Goal: Task Accomplishment & Management: Use online tool/utility

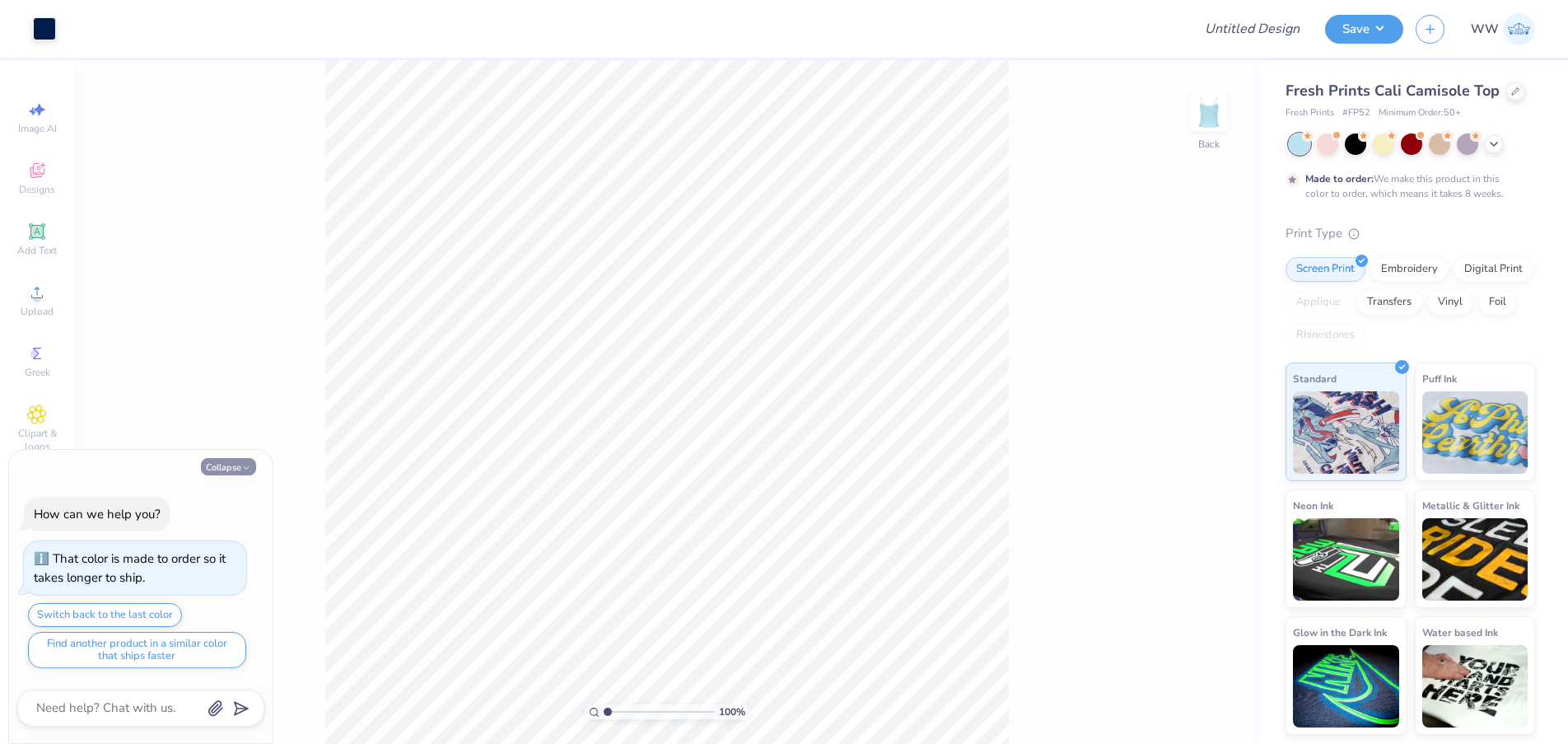
click at [233, 466] on button "Collapse" at bounding box center [228, 466] width 55 height 18
type textarea "x"
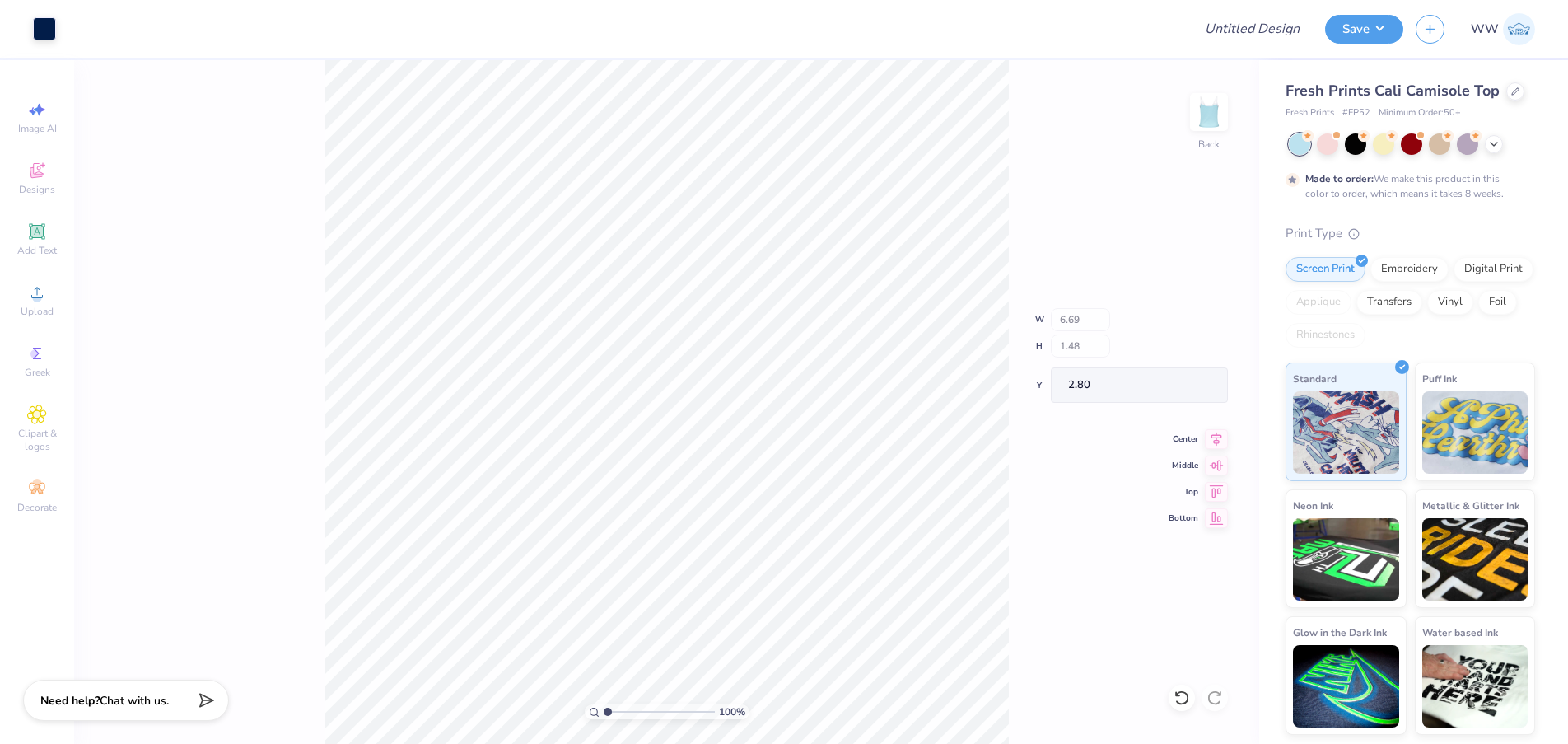
type input "2.79"
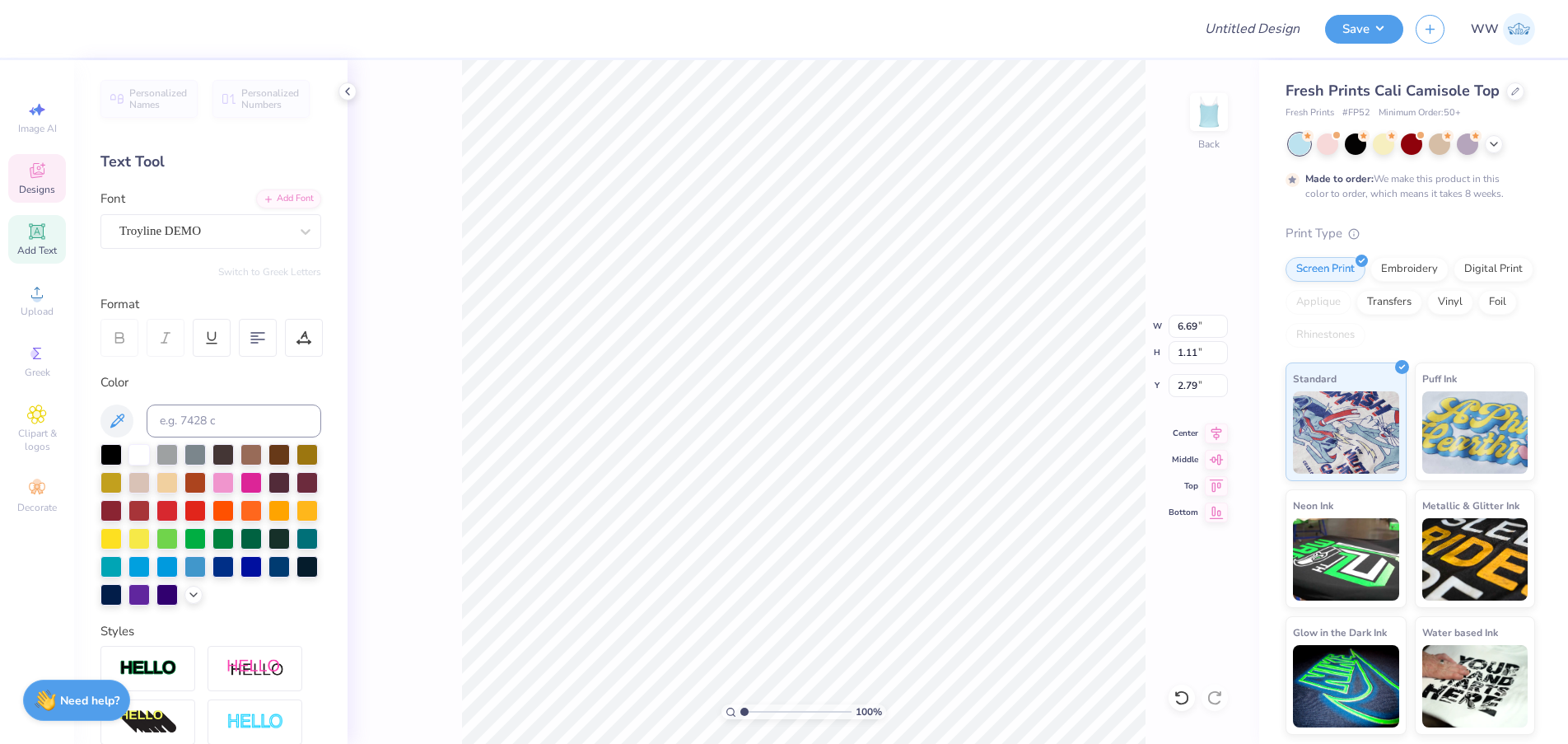
scroll to position [14, 6]
type textarea "Z"
type textarea "A"
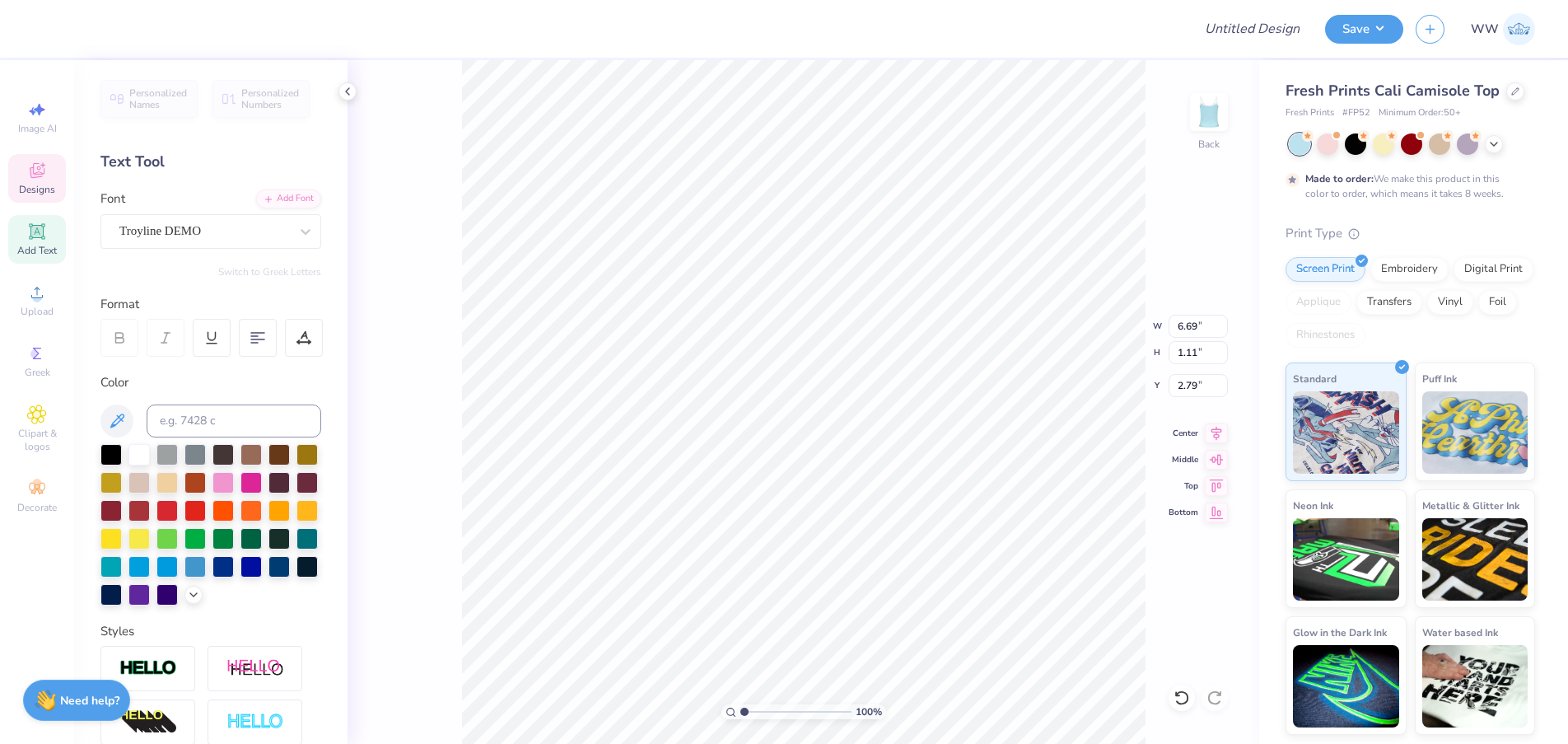
type textarea "[US_STATE]"
click at [33, 26] on div at bounding box center [44, 28] width 23 height 23
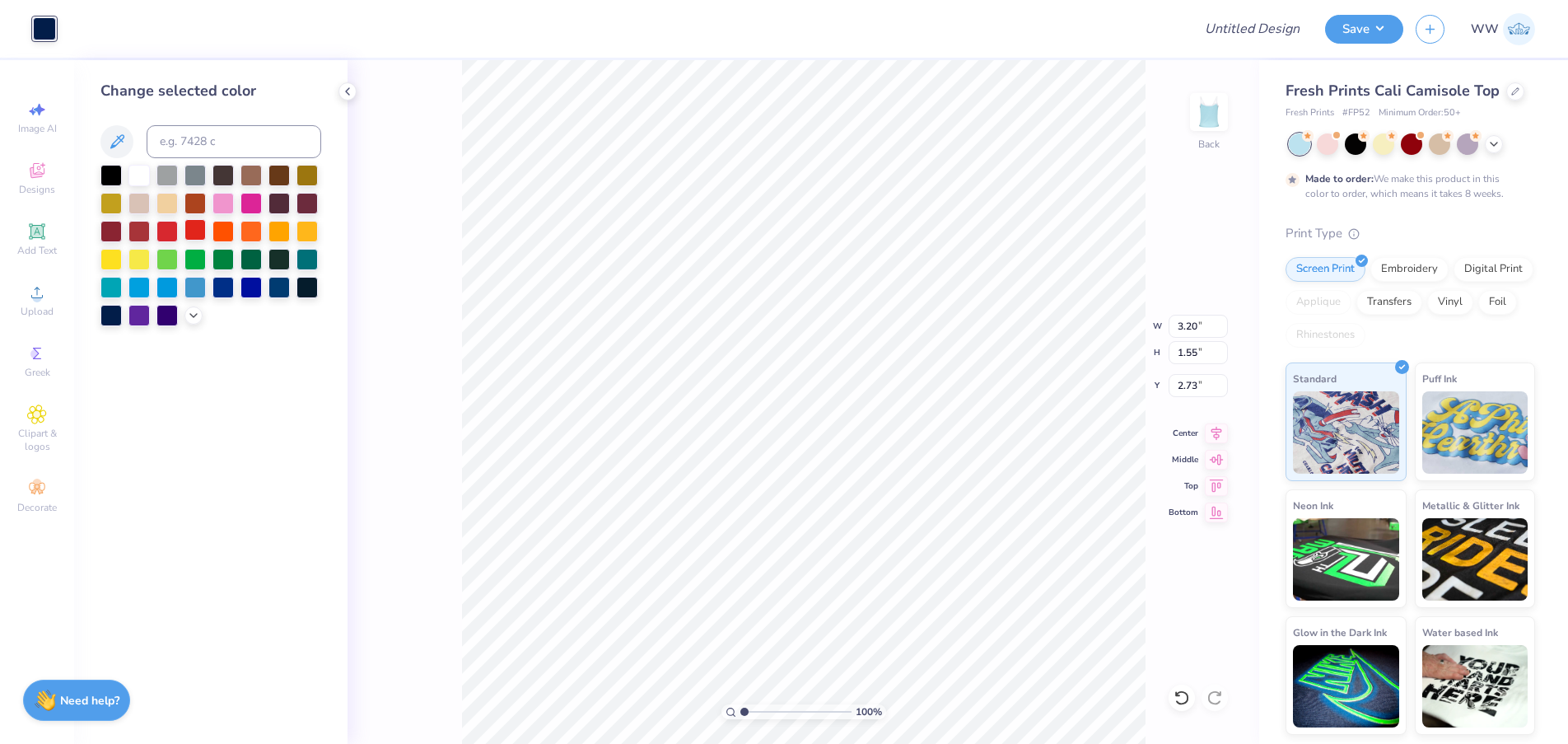
click at [193, 238] on div at bounding box center [195, 230] width 22 height 22
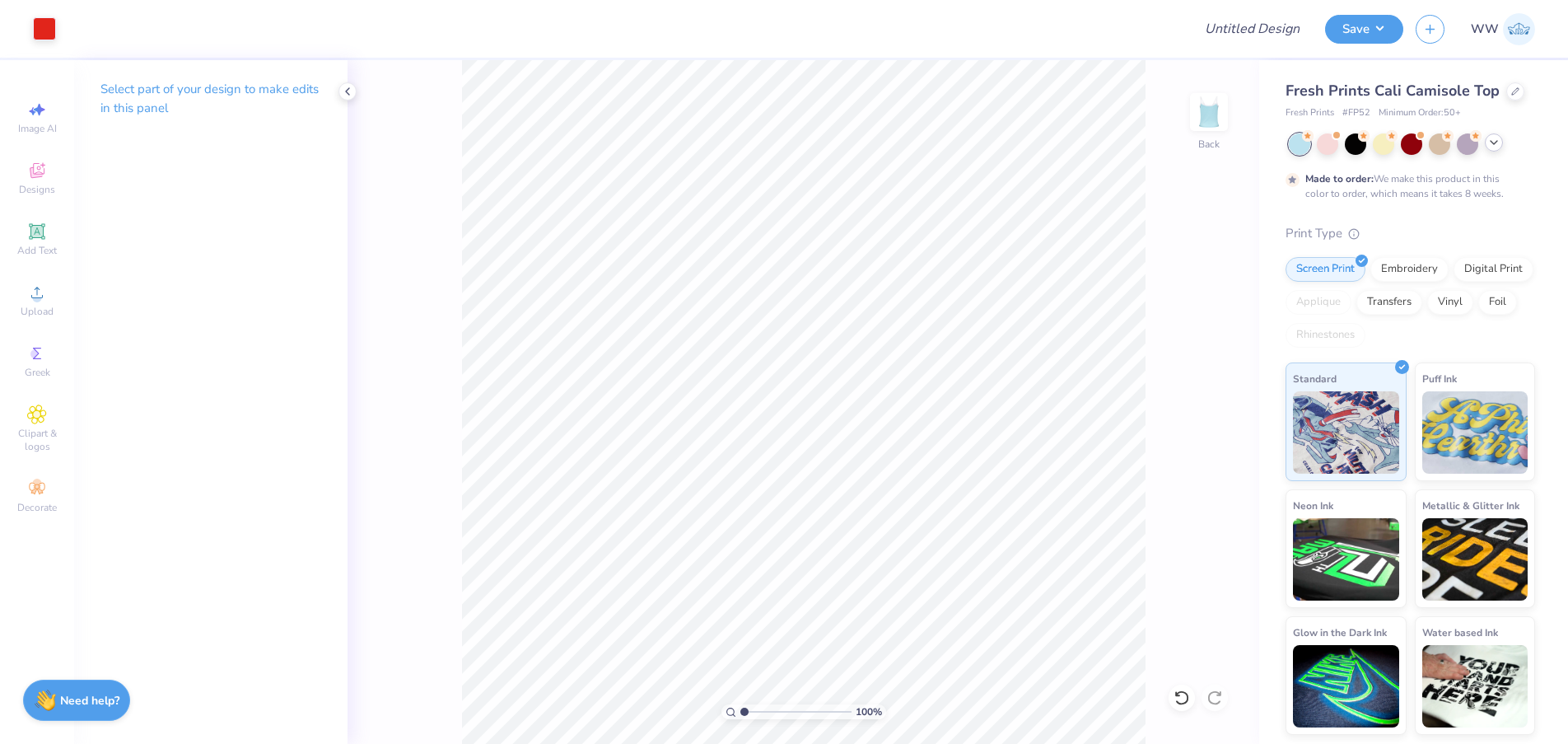
click at [1498, 141] on icon at bounding box center [1494, 142] width 13 height 13
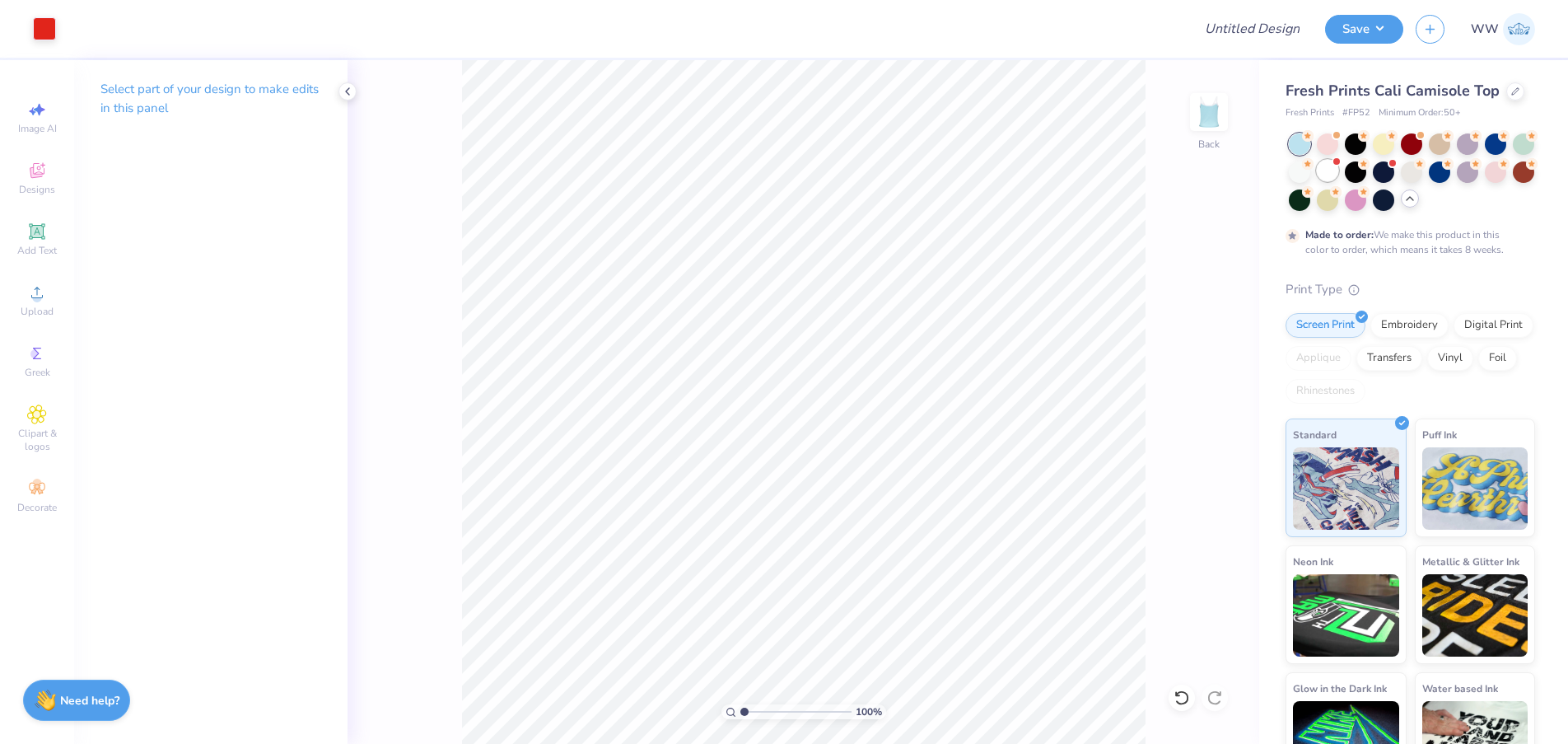
click at [1338, 165] on div at bounding box center [1328, 171] width 22 height 22
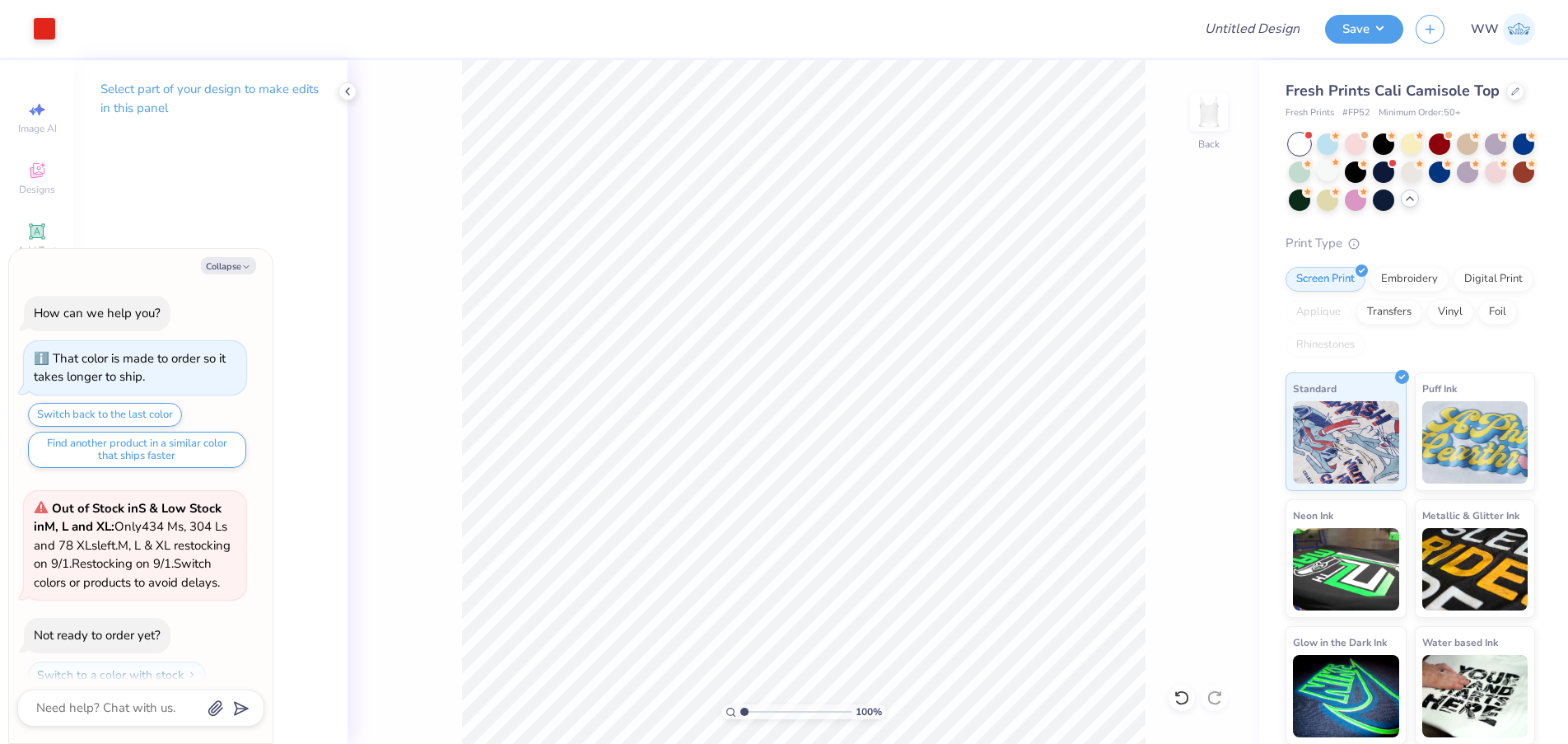
scroll to position [170, 0]
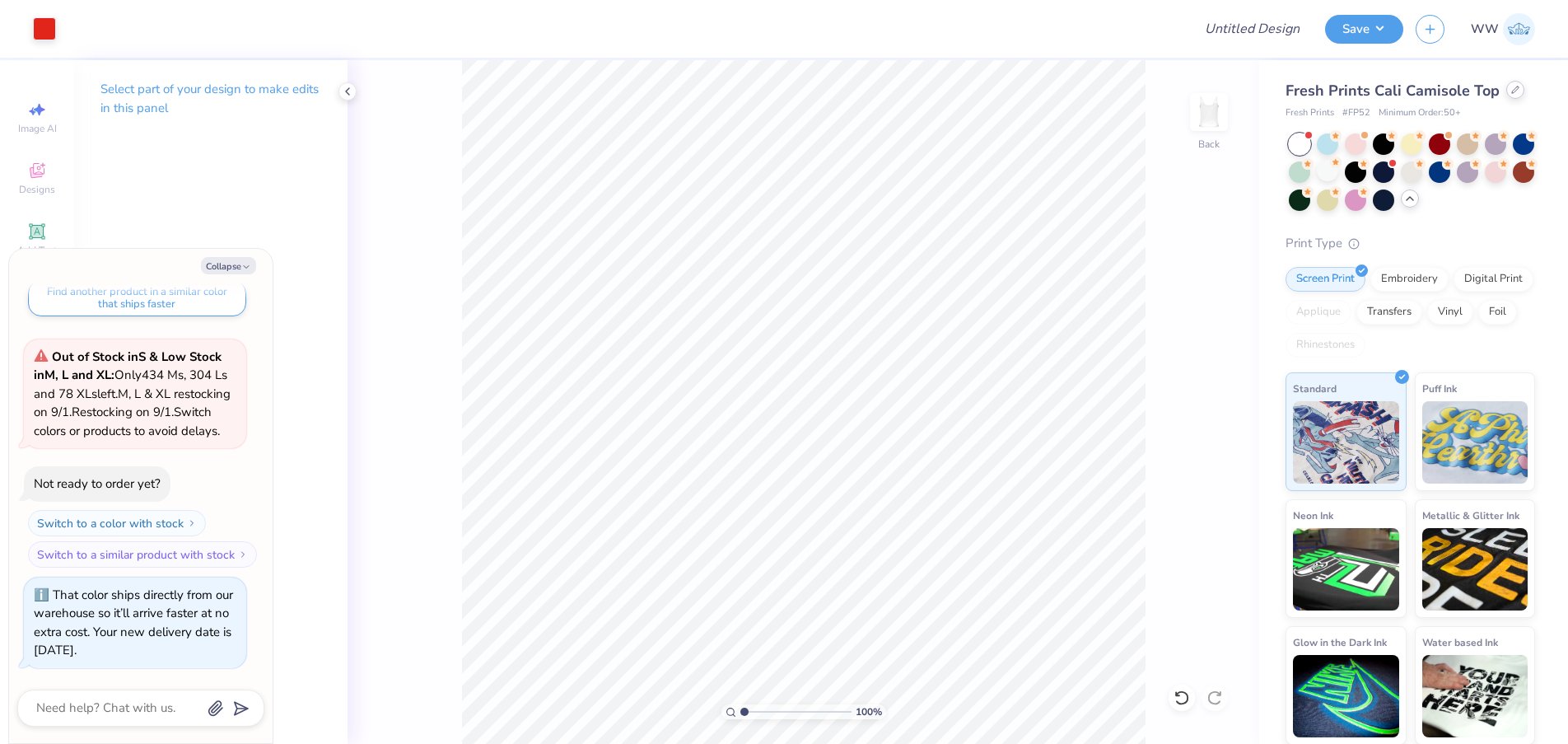
click at [1506, 92] on div at bounding box center [1515, 90] width 18 height 18
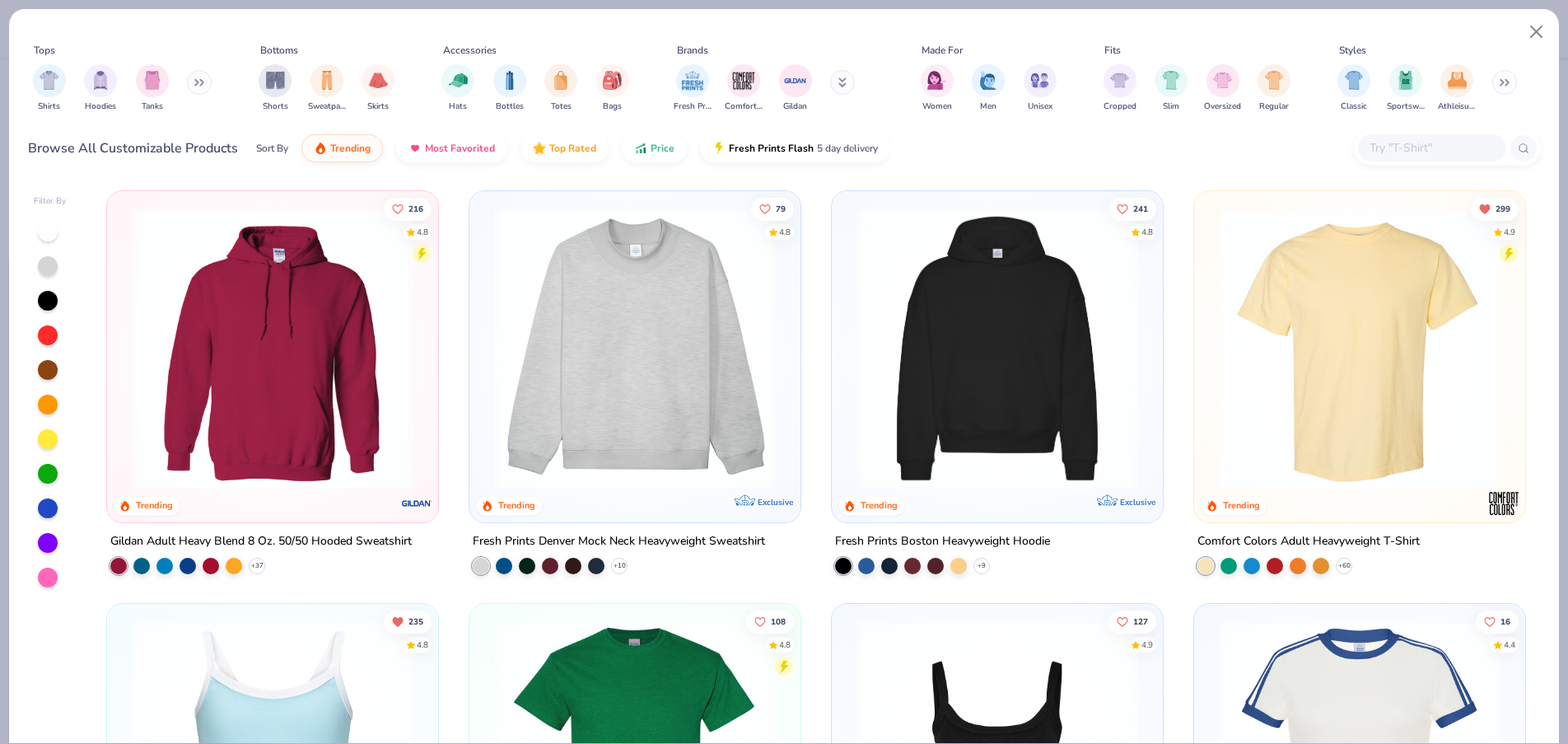
click at [1011, 381] on img at bounding box center [997, 348] width 298 height 282
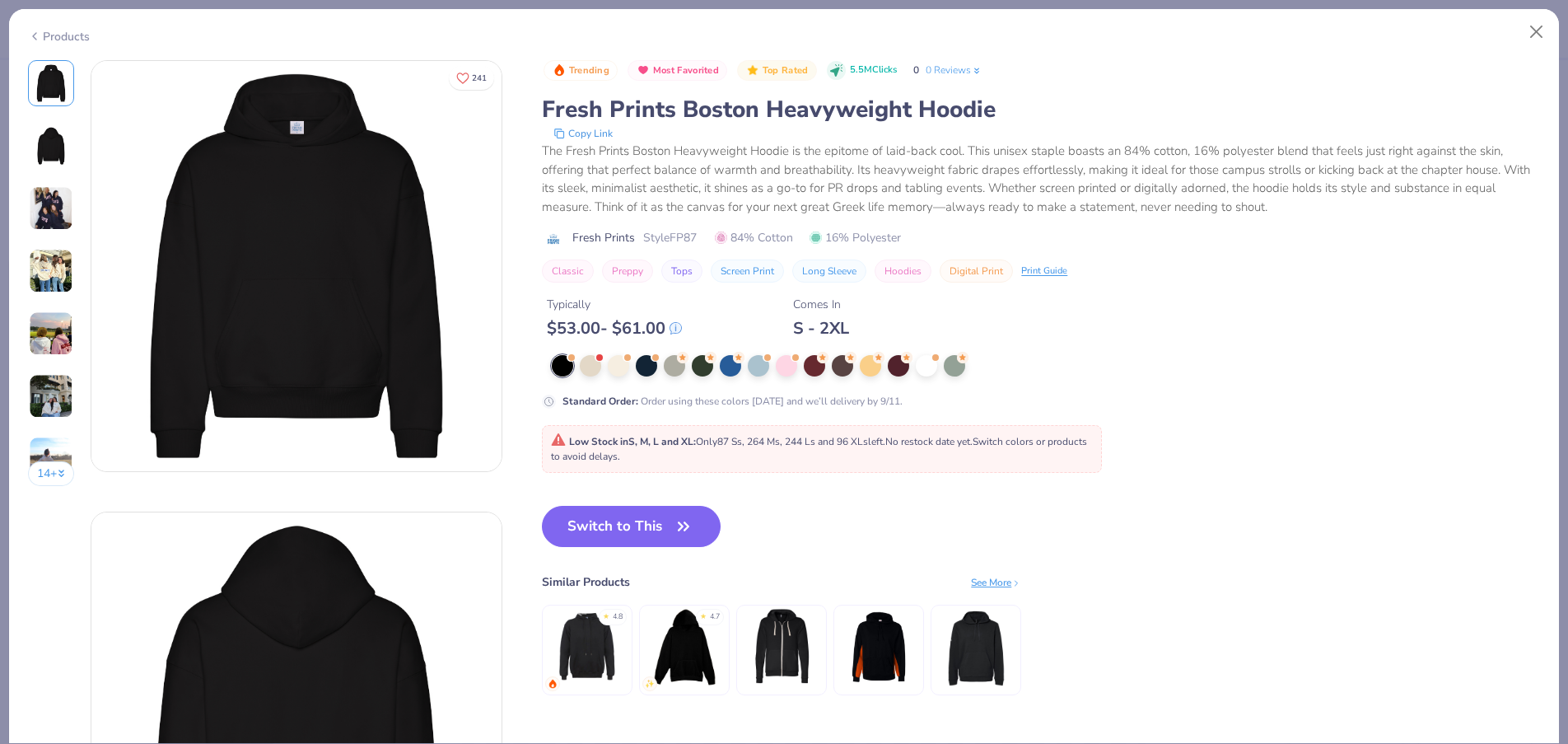
click at [639, 463] on div "Low Stock in S, M, L and XL : Only 87 Ss, 264 Ms, 244 Ls and 96 XLs left. No re…" at bounding box center [822, 449] width 542 height 29
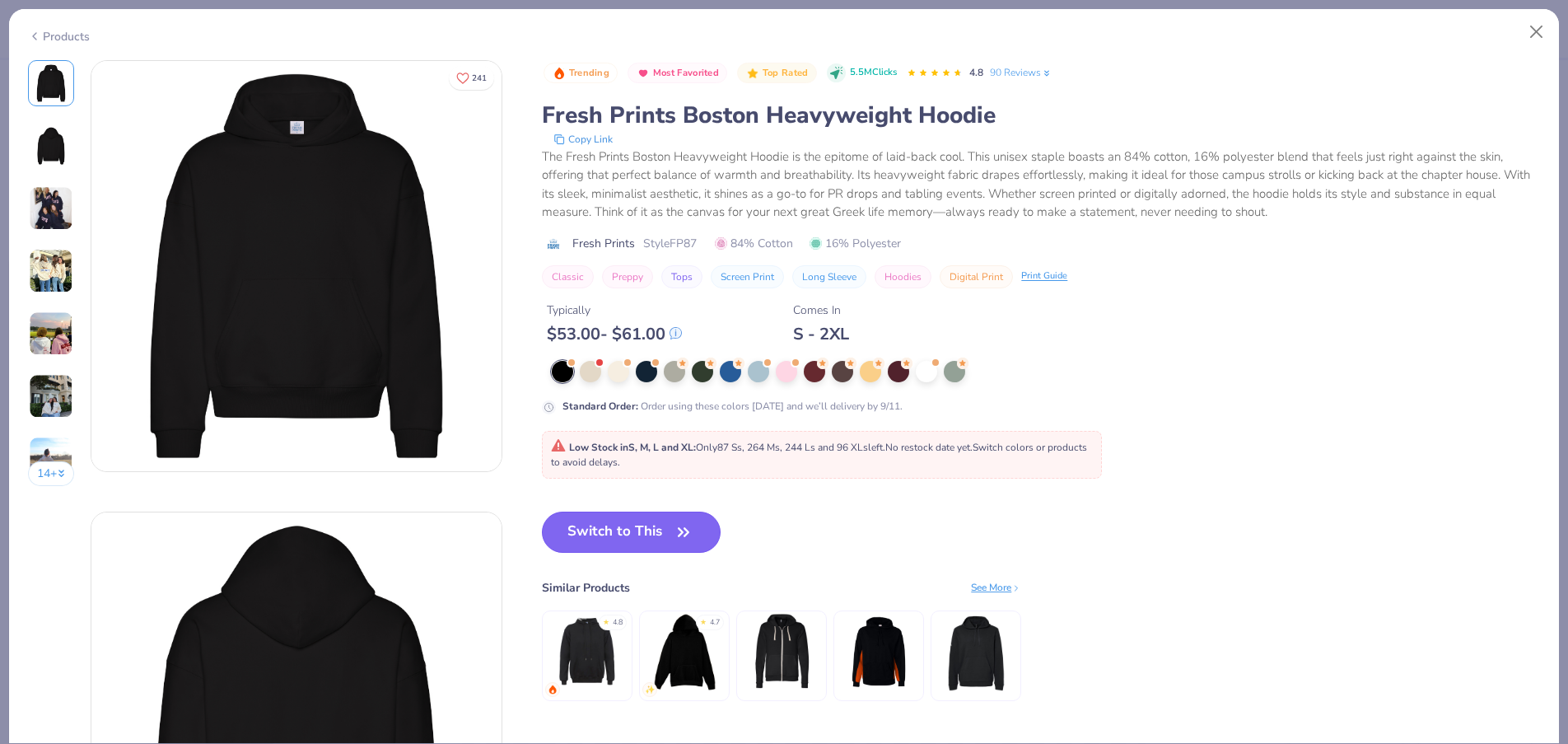
click at [635, 534] on button "Switch to This" at bounding box center [632, 531] width 179 height 41
click at [637, 534] on button "Switch to This" at bounding box center [632, 531] width 179 height 41
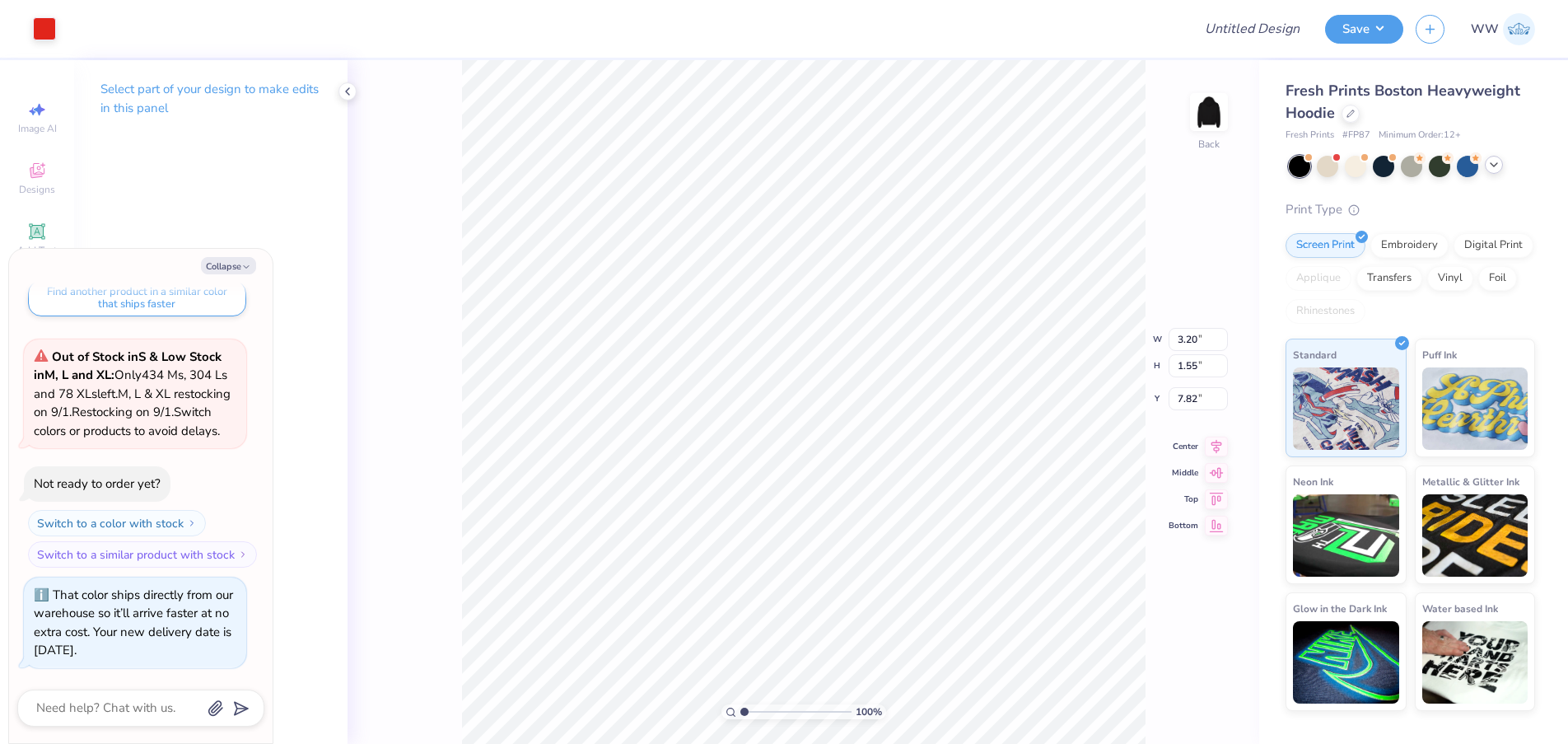
type textarea "x"
type input "9.69"
type input "4.68"
type textarea "x"
type input "3.00"
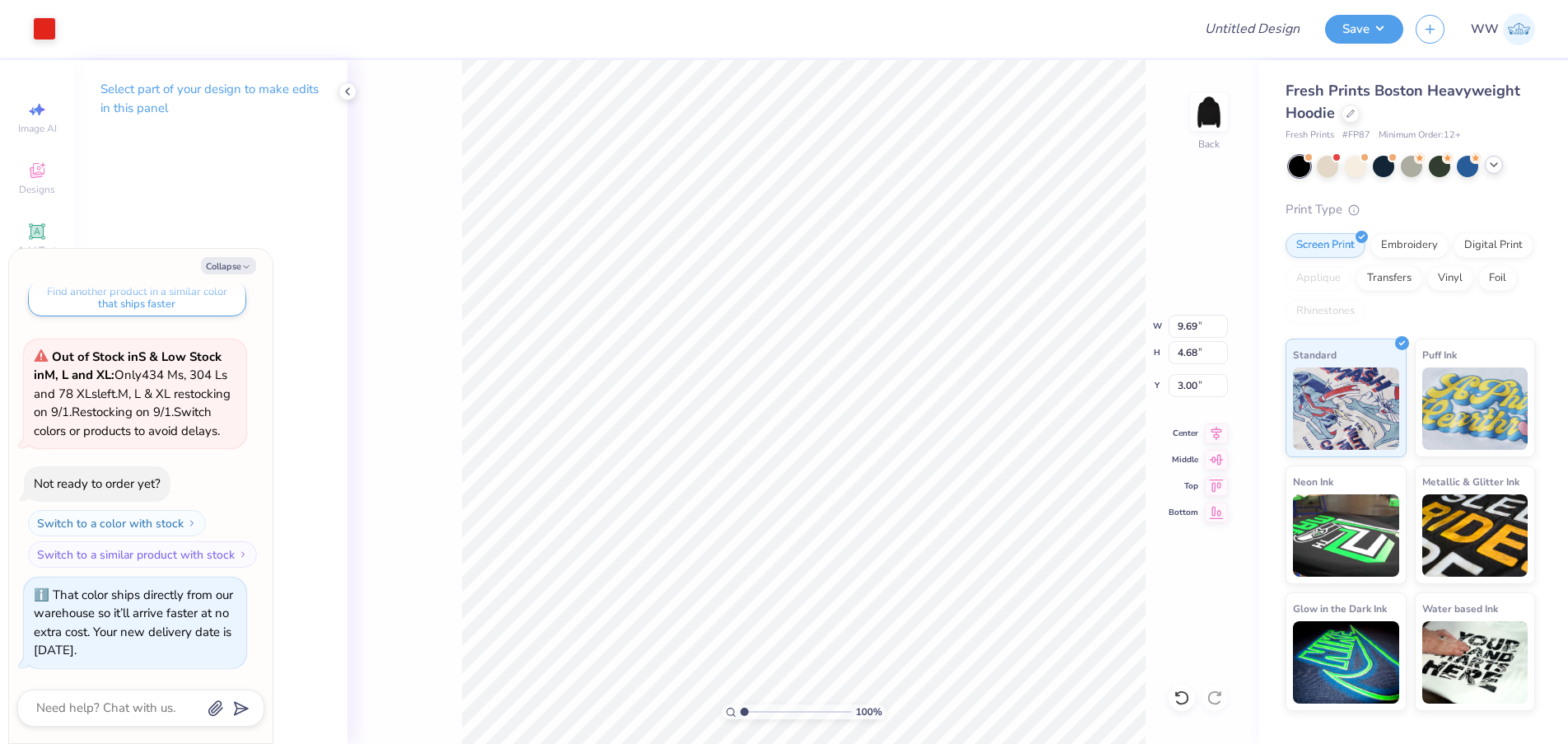
type textarea "x"
type input "4.17"
click at [248, 258] on button "Collapse" at bounding box center [228, 265] width 55 height 18
type textarea "x"
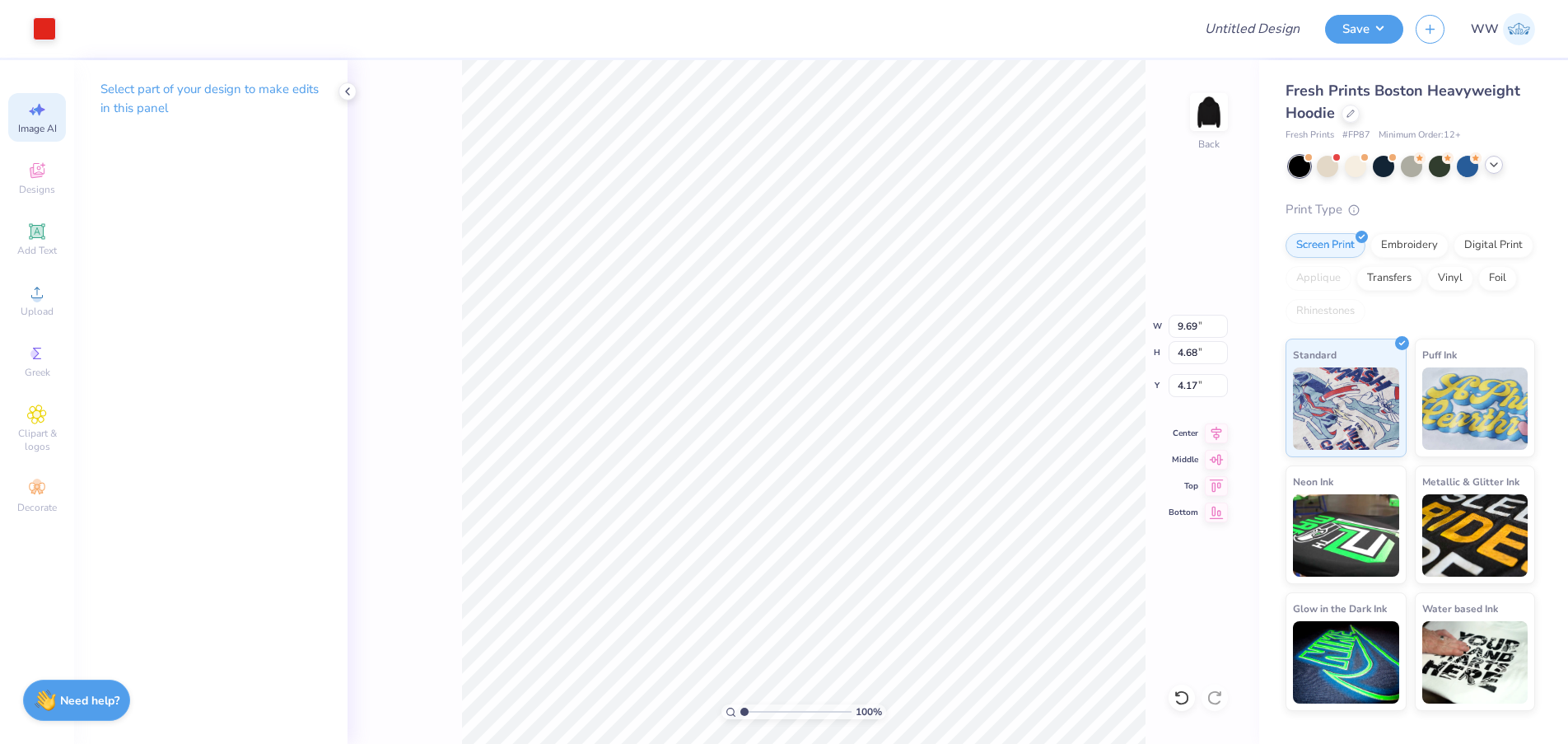
click at [42, 130] on span "Image AI" at bounding box center [38, 129] width 38 height 13
select select "4"
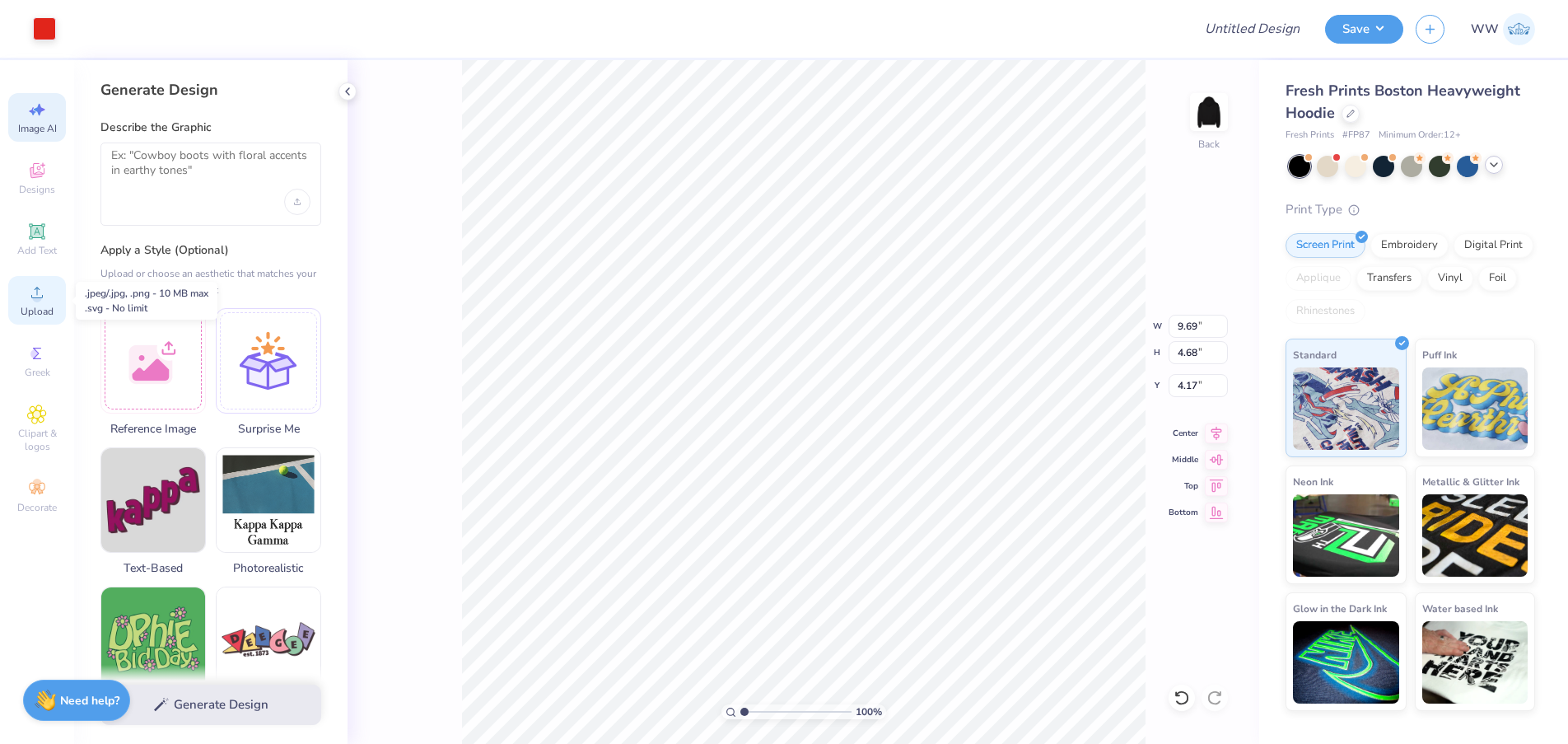
click at [41, 305] on span "Upload" at bounding box center [37, 311] width 33 height 13
click at [47, 442] on span "Clipart & logos" at bounding box center [37, 439] width 58 height 26
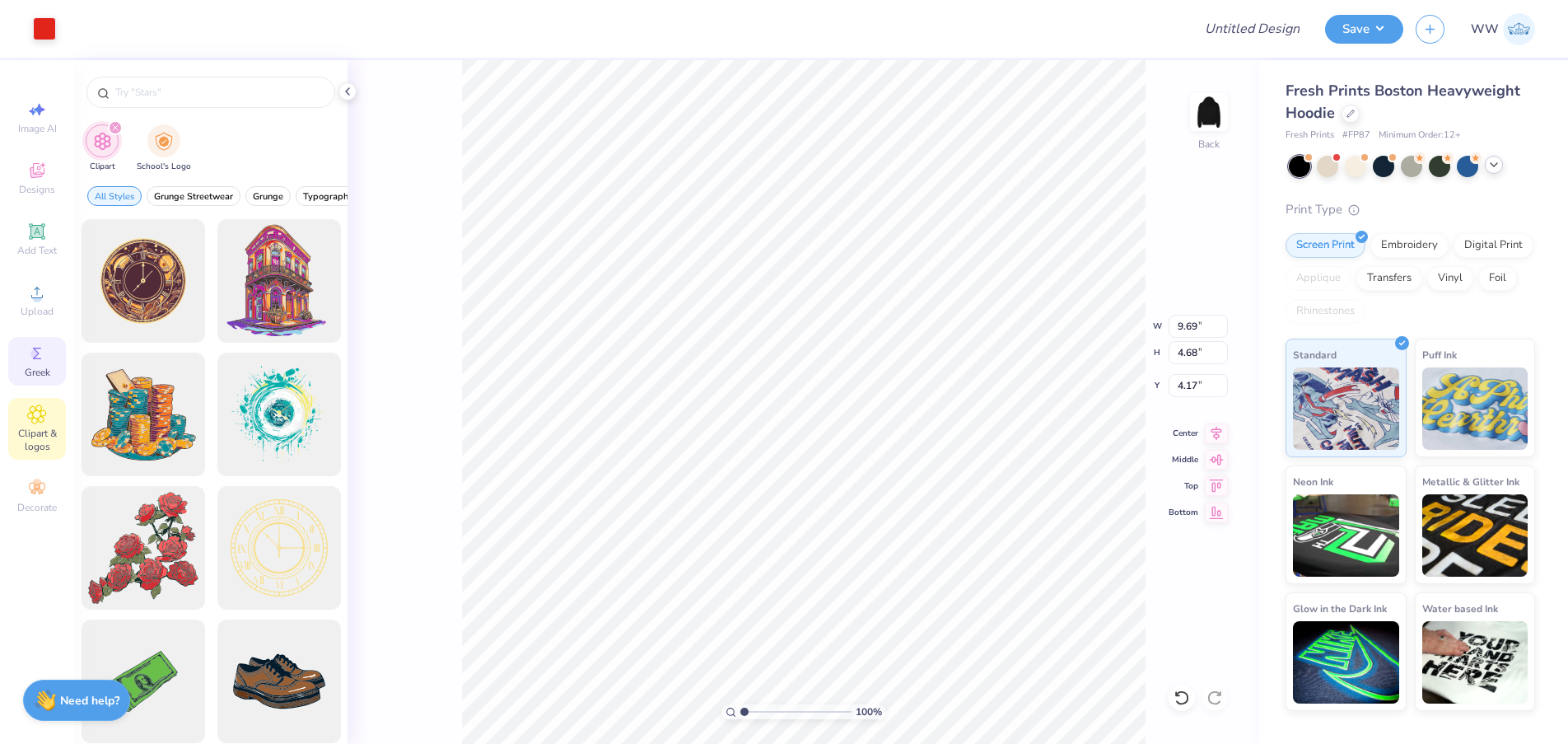
click at [28, 367] on span "Greek" at bounding box center [38, 372] width 26 height 13
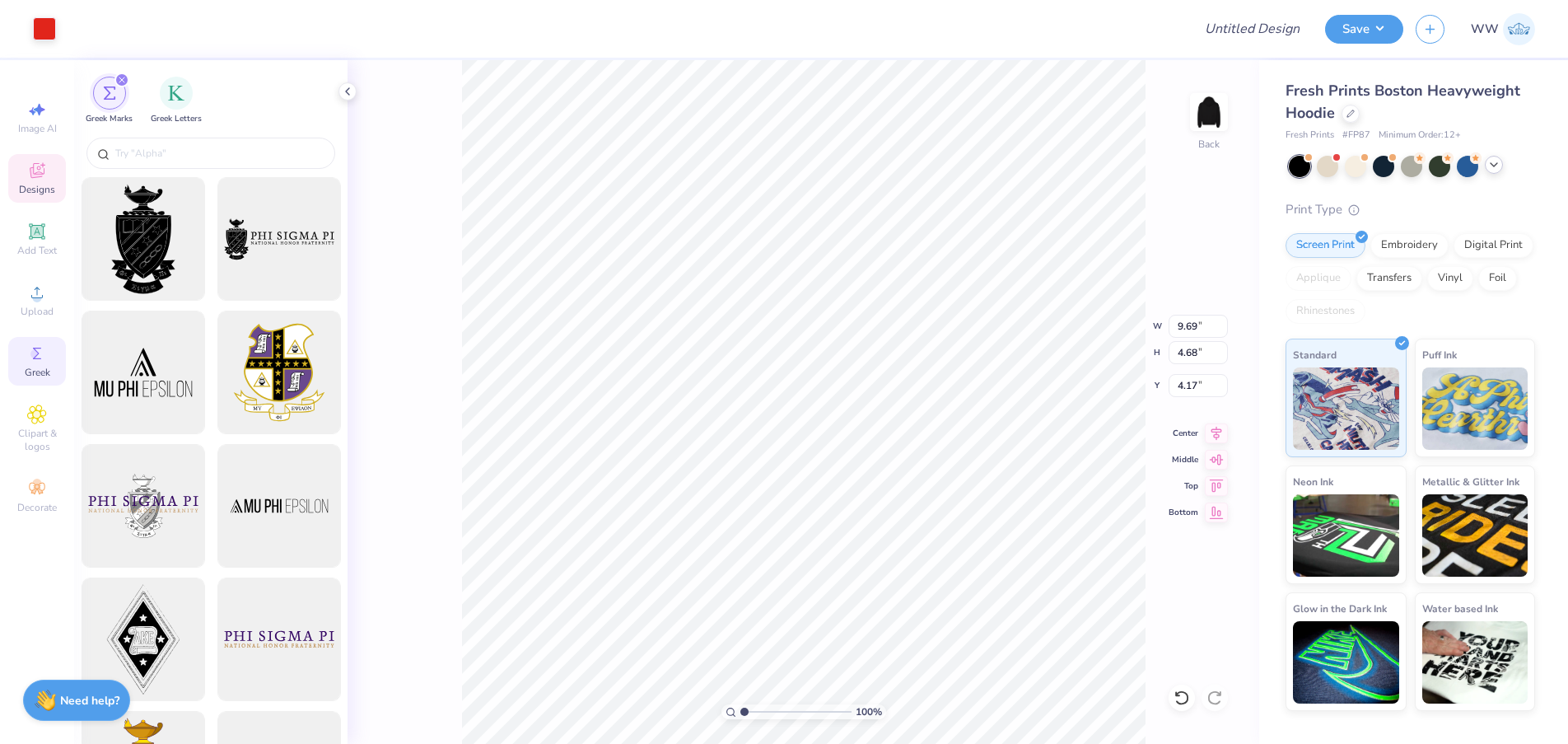
click at [29, 174] on icon at bounding box center [37, 171] width 20 height 20
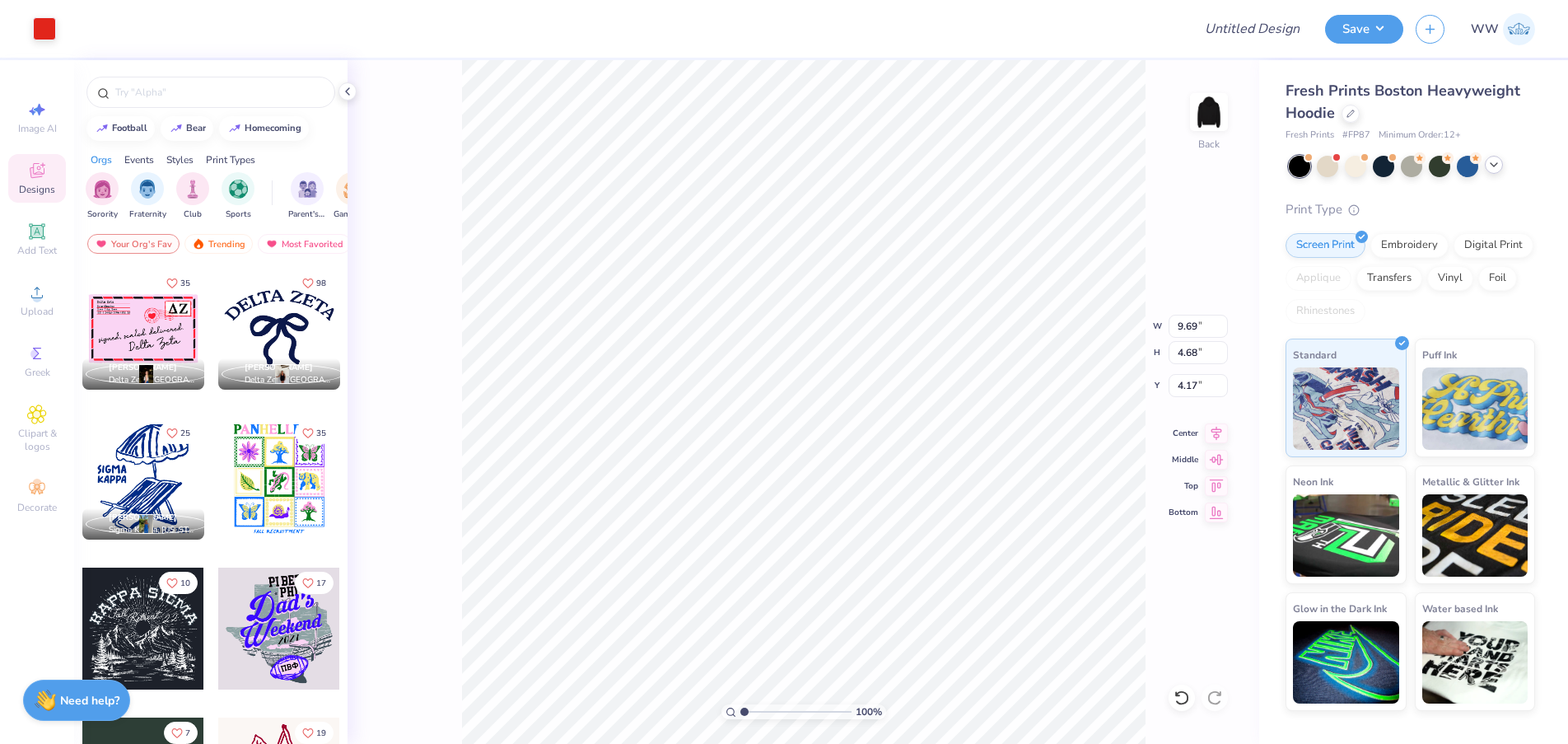
click at [251, 319] on div at bounding box center [279, 329] width 122 height 122
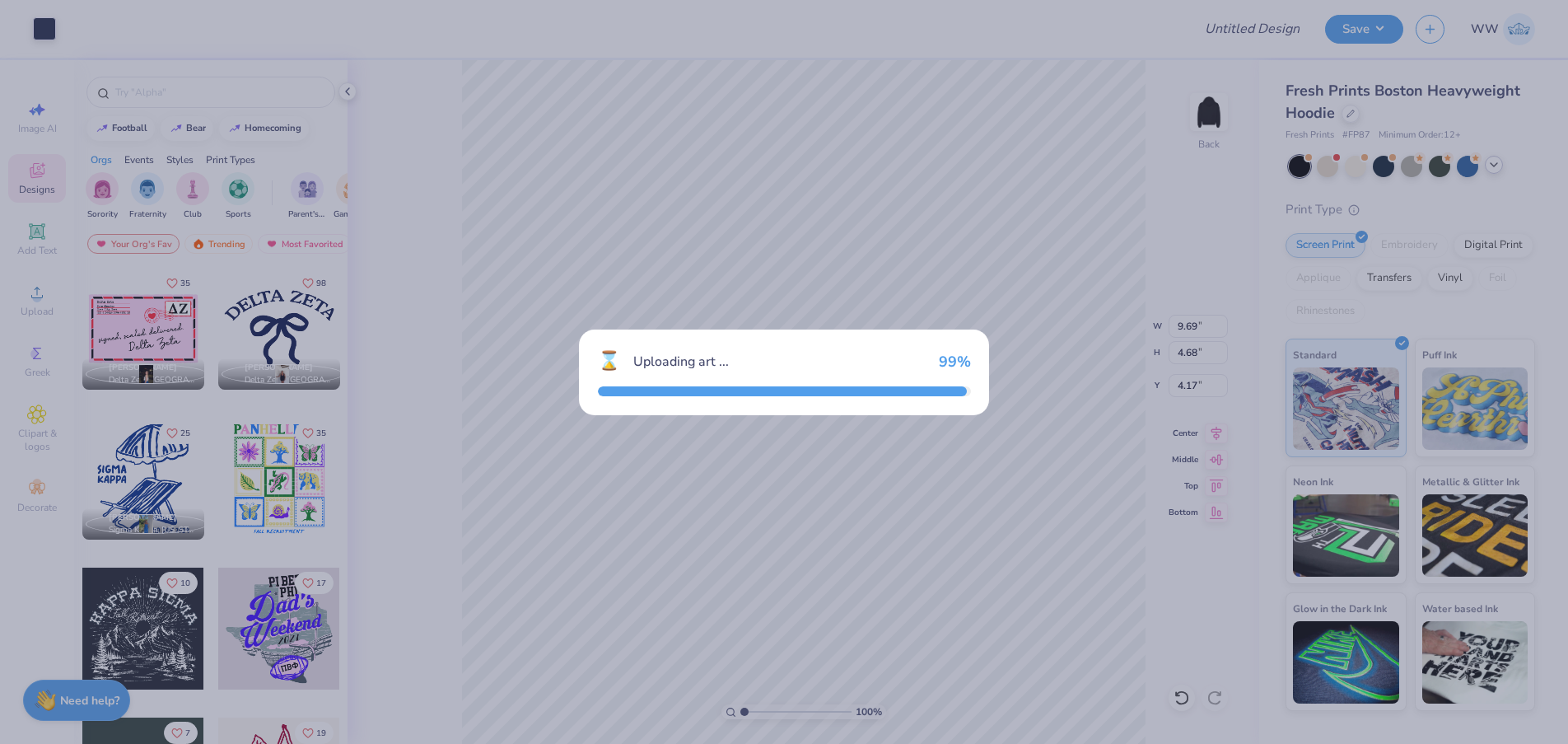
type input "13.91"
type input "9.96"
type input "3.00"
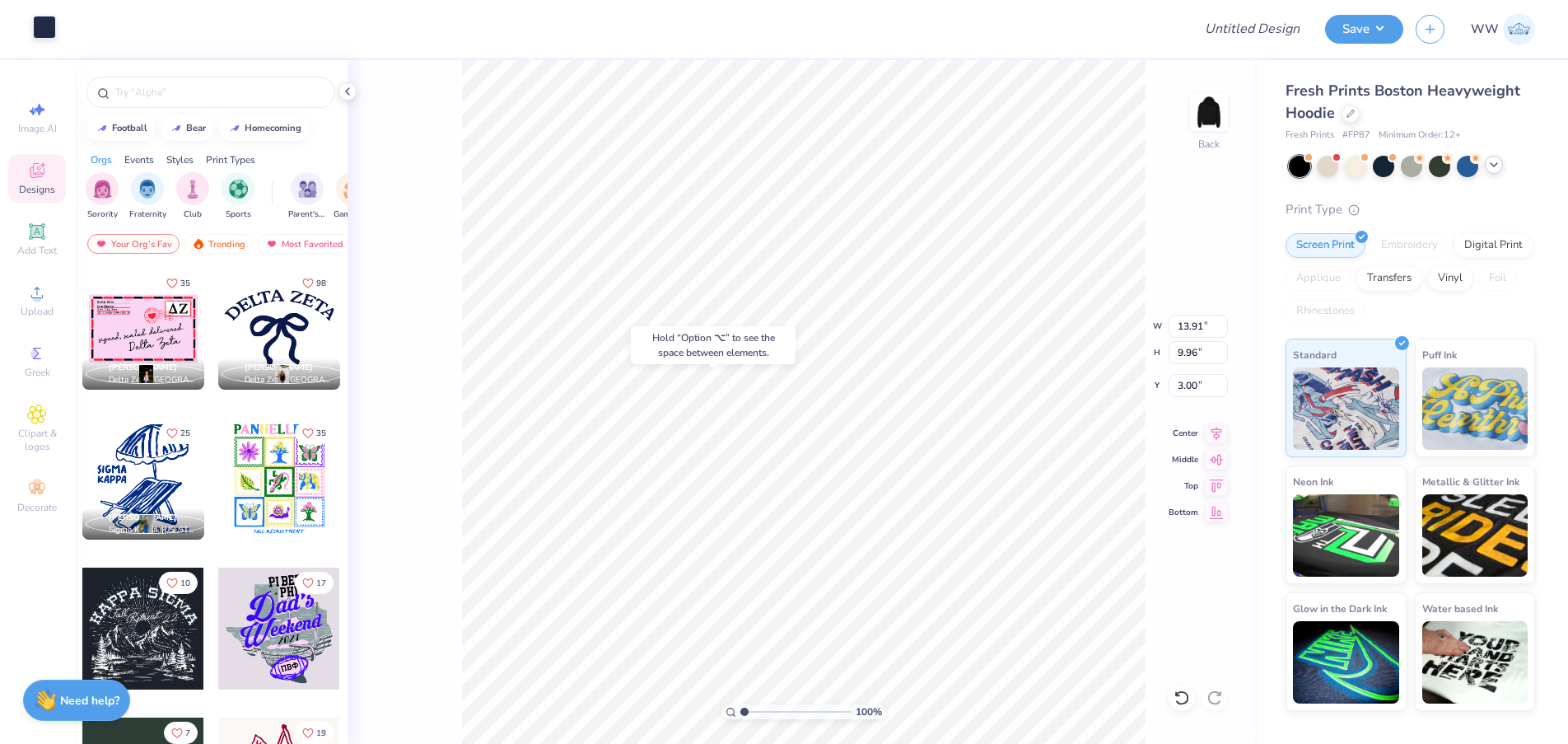
click at [44, 16] on div at bounding box center [44, 28] width 23 height 23
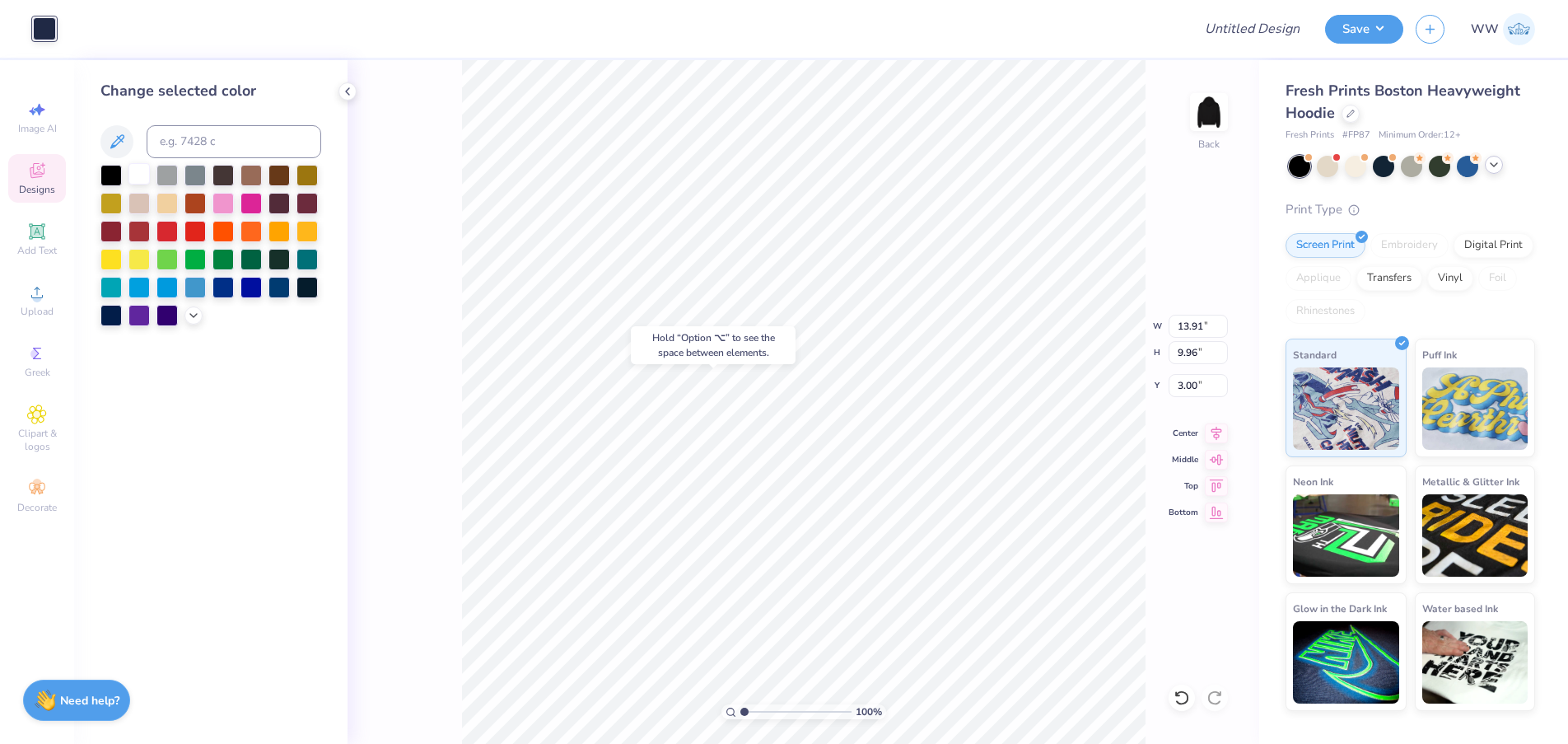
click at [138, 177] on div at bounding box center [140, 174] width 22 height 22
type input "7.85"
type input "5.62"
type input "6.99"
